Goal: Find contact information: Find contact information

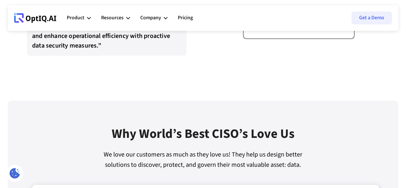
scroll to position [1411, 0]
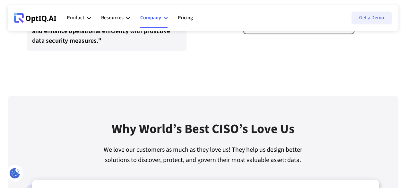
click at [158, 16] on div "Company" at bounding box center [150, 17] width 21 height 9
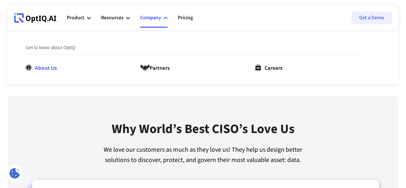
click at [42, 68] on div "About Us" at bounding box center [46, 68] width 22 height 8
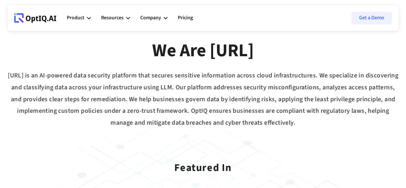
scroll to position [58, 0]
click at [259, 100] on div "OptIQ.AI is an AI-powered data security platform that secures sensitive informa…" at bounding box center [203, 98] width 391 height 59
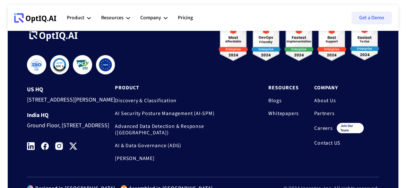
scroll to position [553, 0]
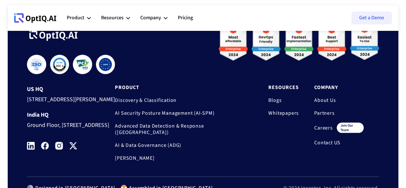
drag, startPoint x: 46, startPoint y: 152, endPoint x: 69, endPoint y: 155, distance: 23.4
click at [69, 130] on div "Ground Floor, [STREET_ADDRESS]" at bounding box center [71, 124] width 88 height 12
copy div "Bangalore"
click at [80, 130] on div "Ground Floor, [STREET_ADDRESS]" at bounding box center [71, 124] width 88 height 12
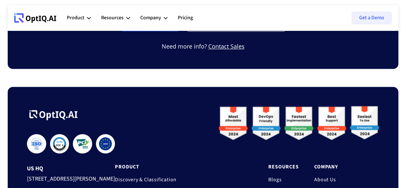
scroll to position [474, 0]
